Goal: Information Seeking & Learning: Learn about a topic

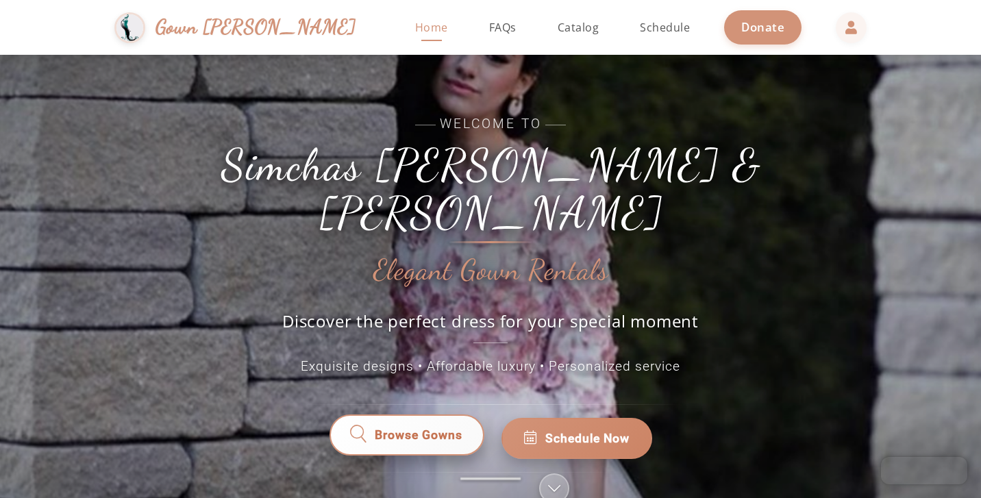
click at [397, 424] on link "Browse Gowns" at bounding box center [406, 438] width 155 height 41
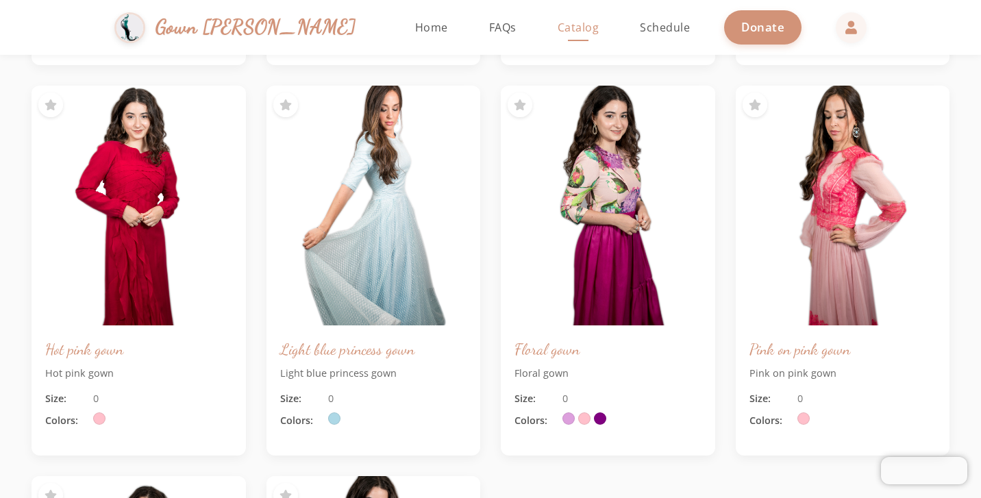
scroll to position [404, 0]
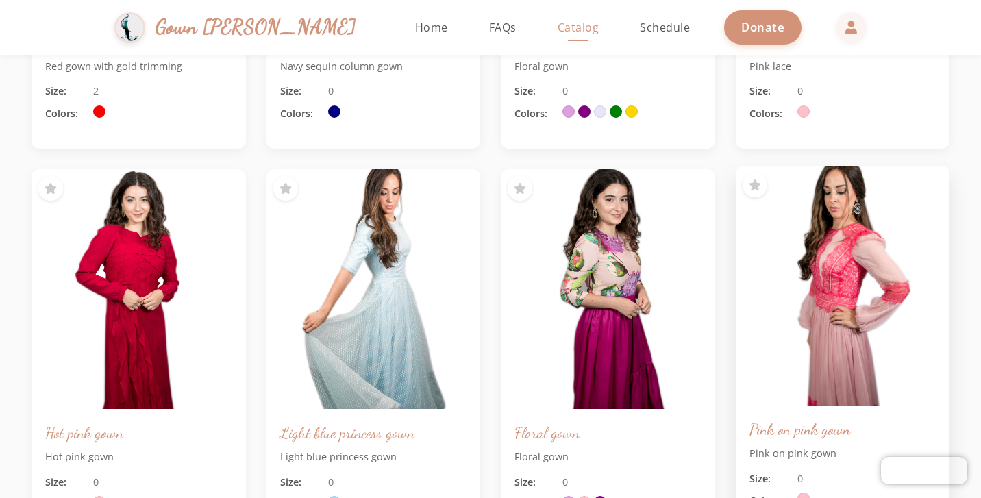
click at [821, 276] on img at bounding box center [842, 286] width 225 height 252
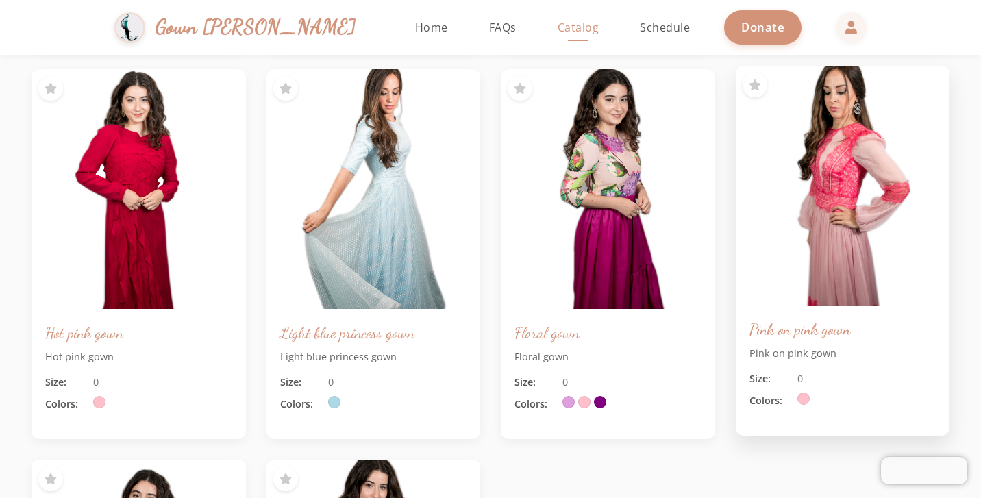
scroll to position [581, 0]
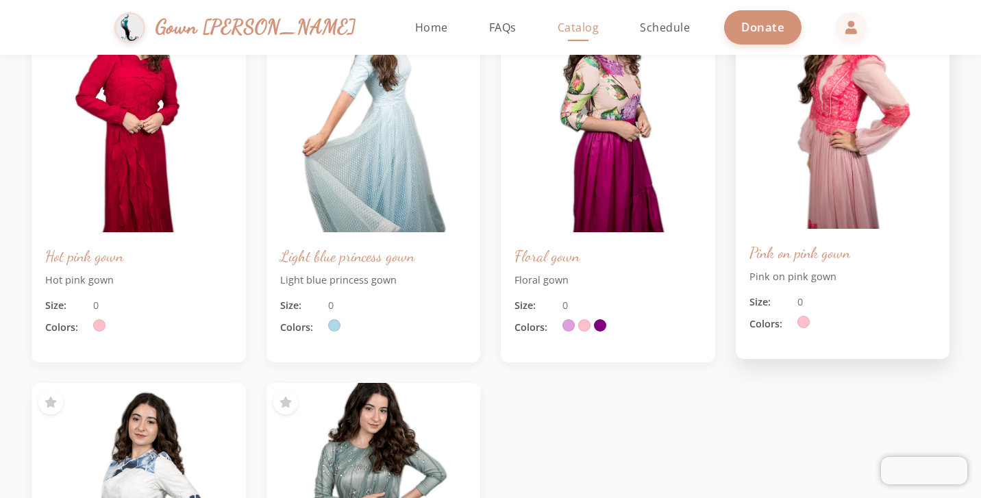
click at [781, 312] on div "Size: 0 Colors:" at bounding box center [842, 314] width 187 height 38
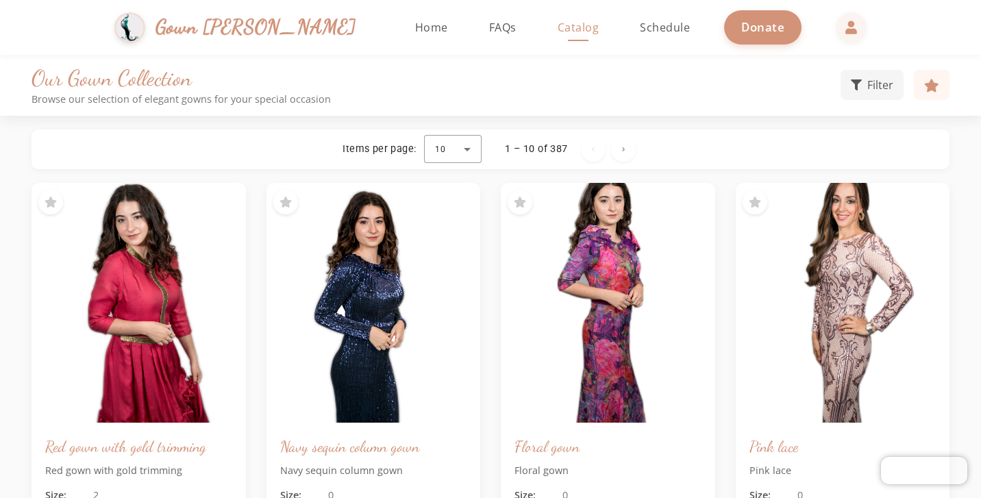
scroll to position [0, 0]
click at [628, 152] on span "Next page" at bounding box center [623, 149] width 33 height 33
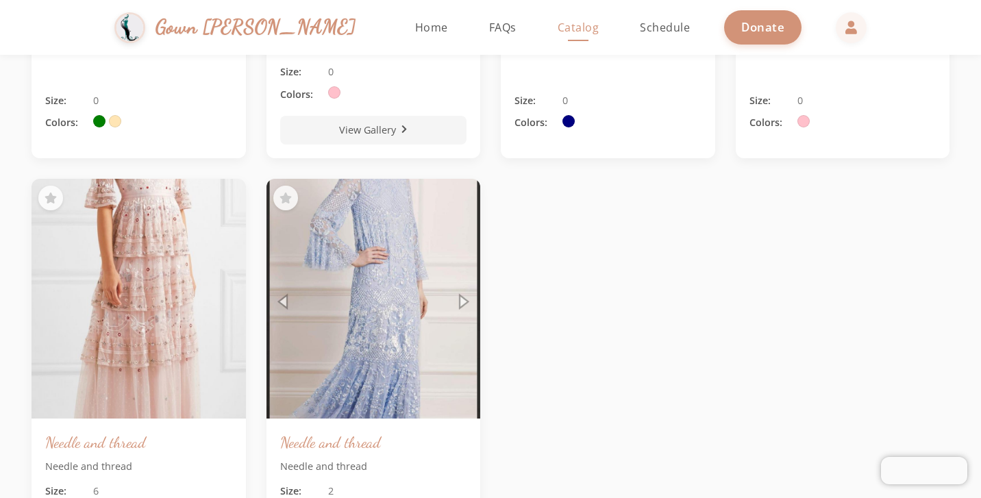
scroll to position [871, 0]
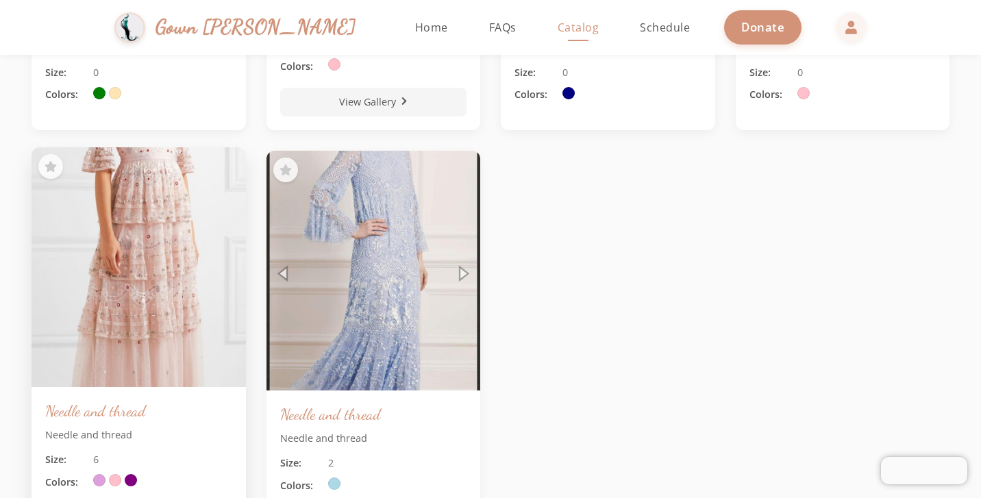
click at [143, 323] on img at bounding box center [138, 267] width 225 height 252
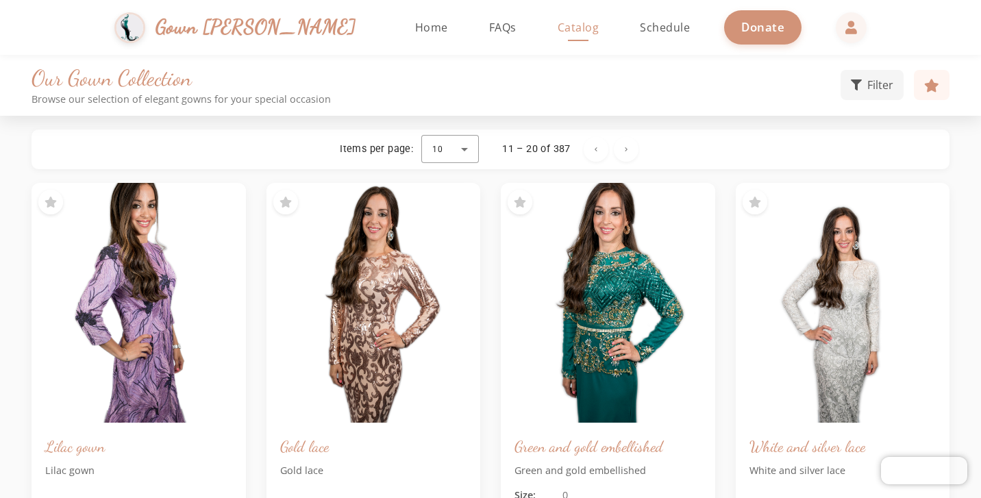
scroll to position [0, 0]
click at [475, 35] on link "FAQs" at bounding box center [502, 27] width 55 height 55
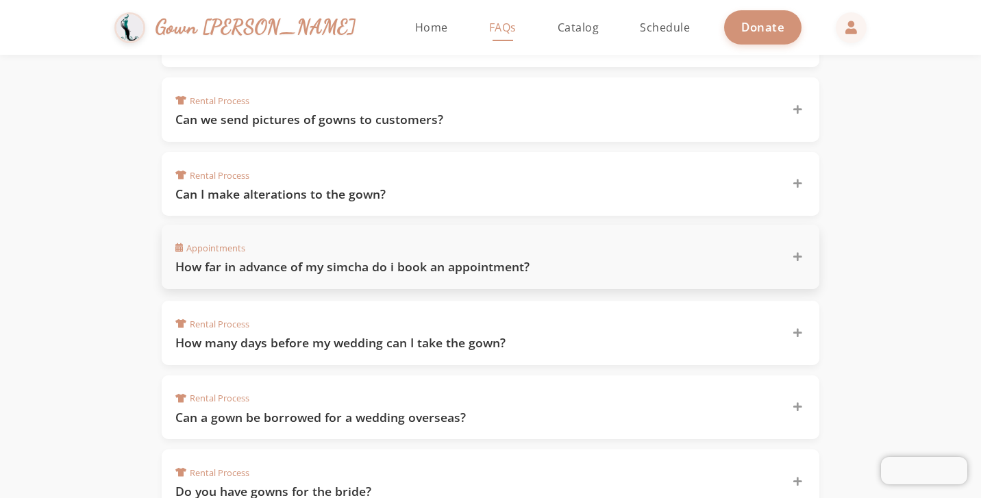
scroll to position [375, 0]
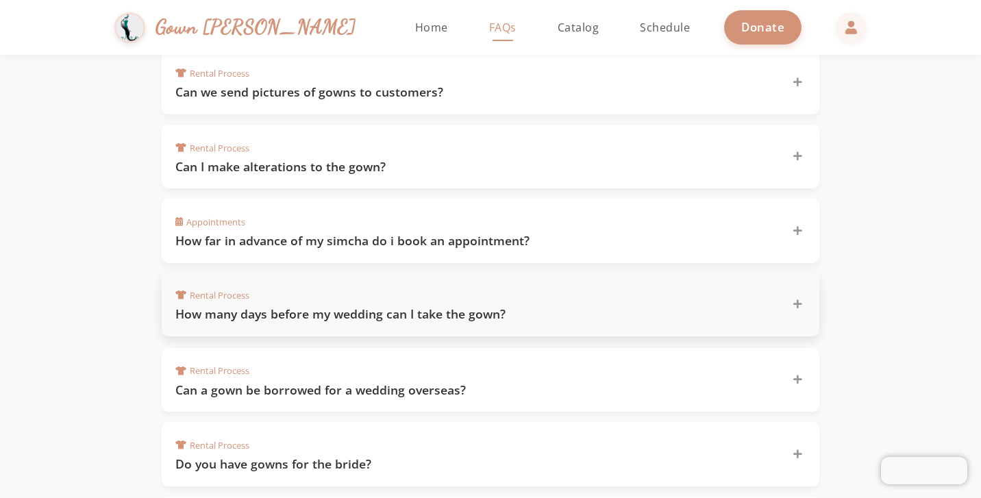
click at [317, 319] on div "Rental Process How many days before my wedding can I take the gown?" at bounding box center [491, 304] width 658 height 64
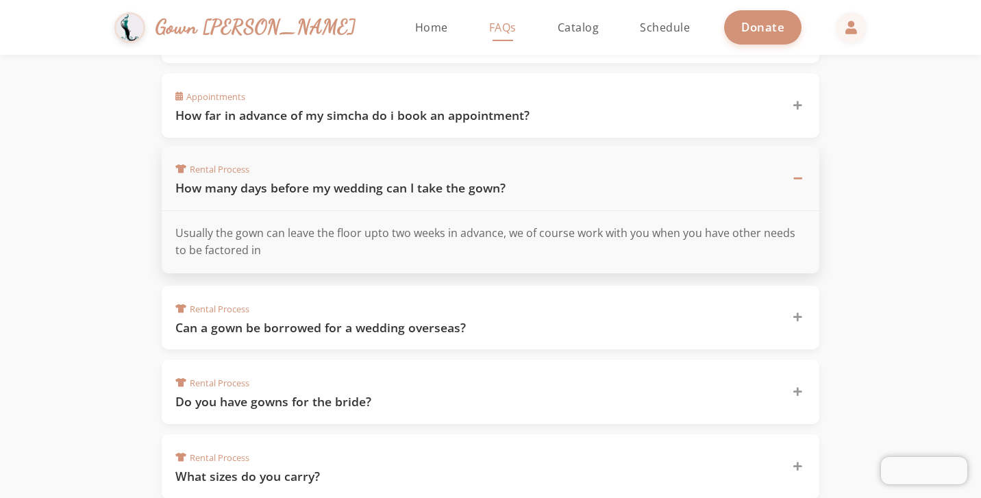
scroll to position [501, 0]
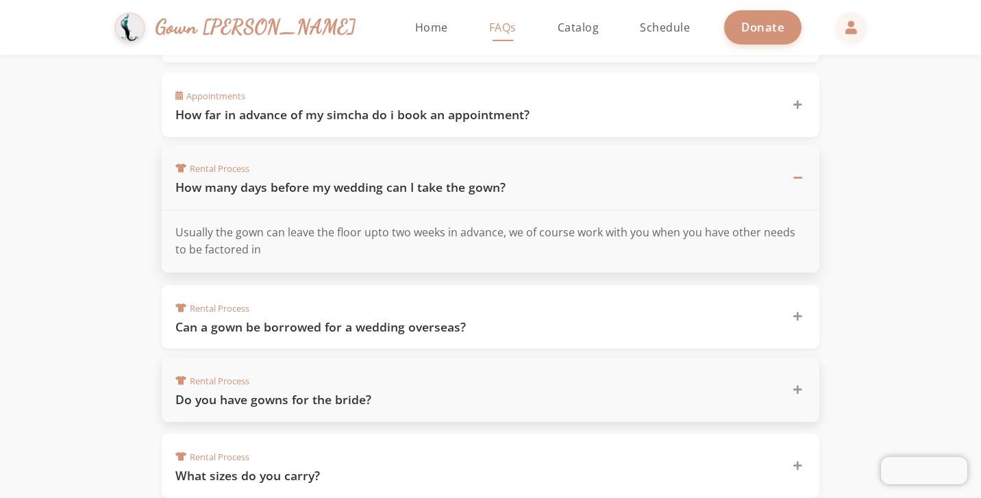
click at [306, 327] on h3 "Can a gown be borrowed for a wedding overseas?" at bounding box center [475, 327] width 600 height 17
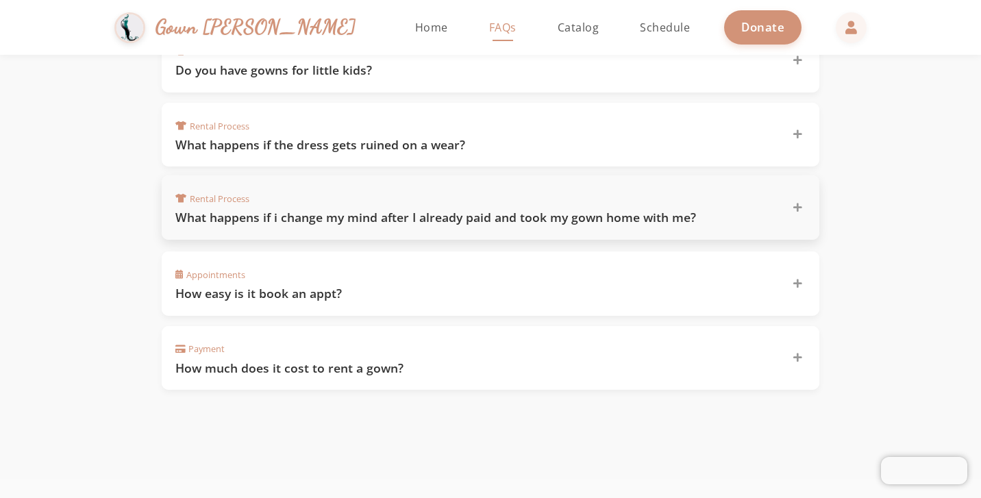
scroll to position [1054, 0]
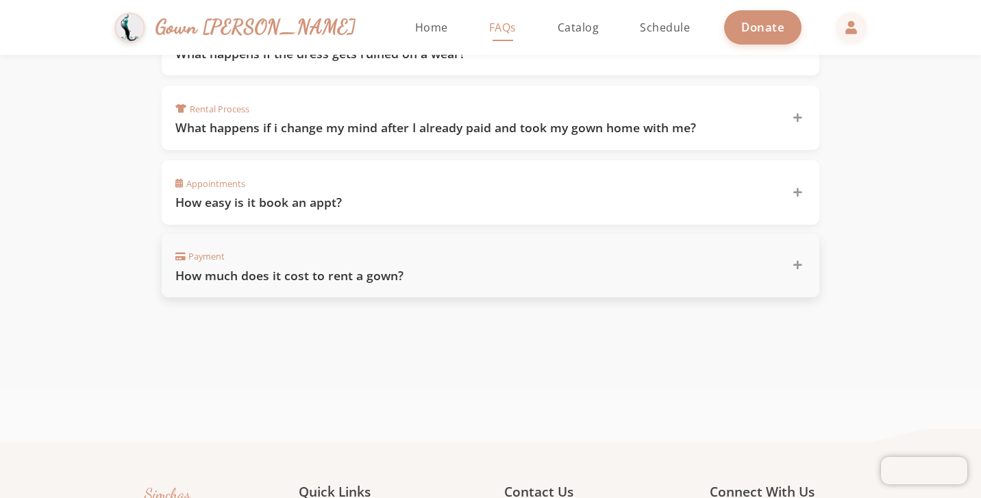
click at [306, 270] on h3 "How much does it cost to rent a gown?" at bounding box center [475, 275] width 600 height 17
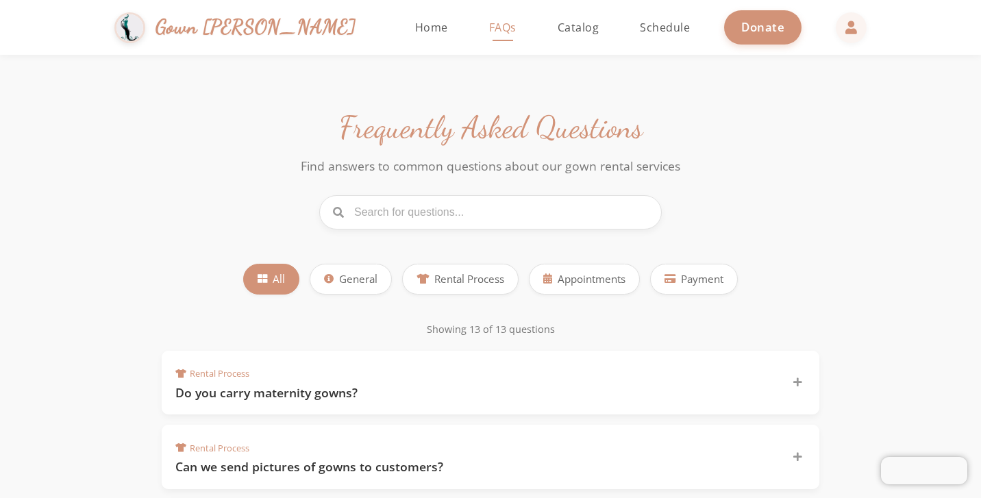
scroll to position [0, 0]
